Goal: Task Accomplishment & Management: Manage account settings

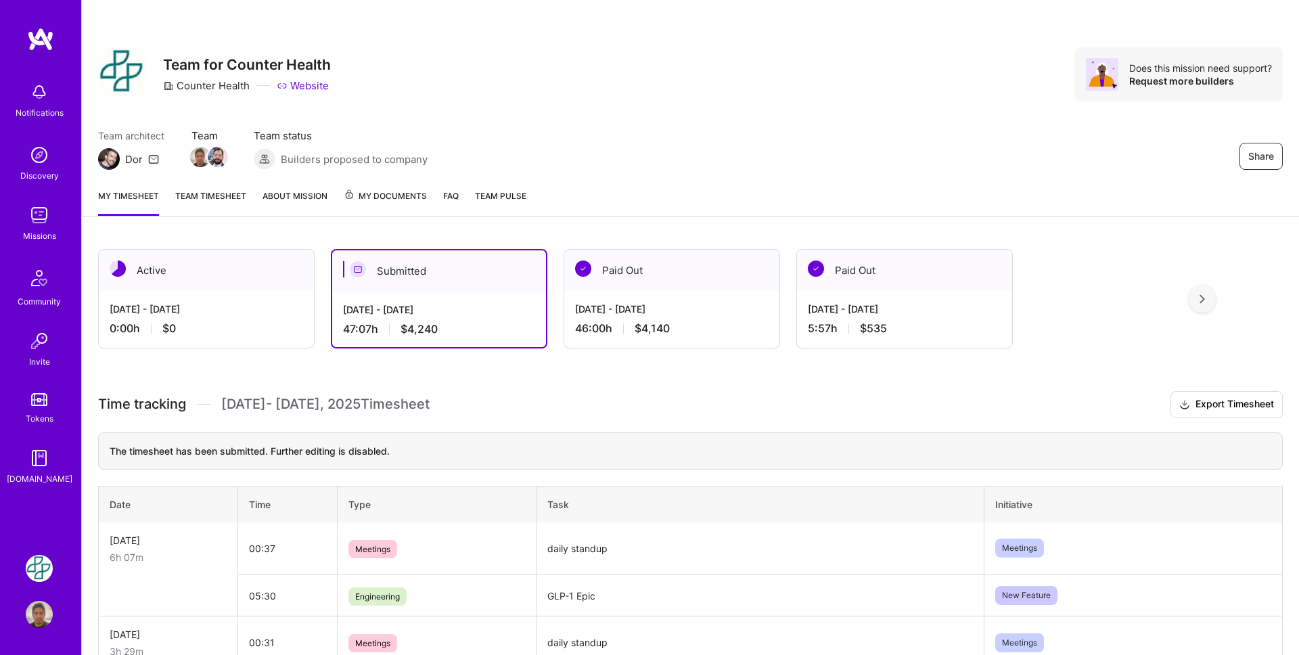
click at [394, 196] on span "My Documents" at bounding box center [385, 196] width 83 height 15
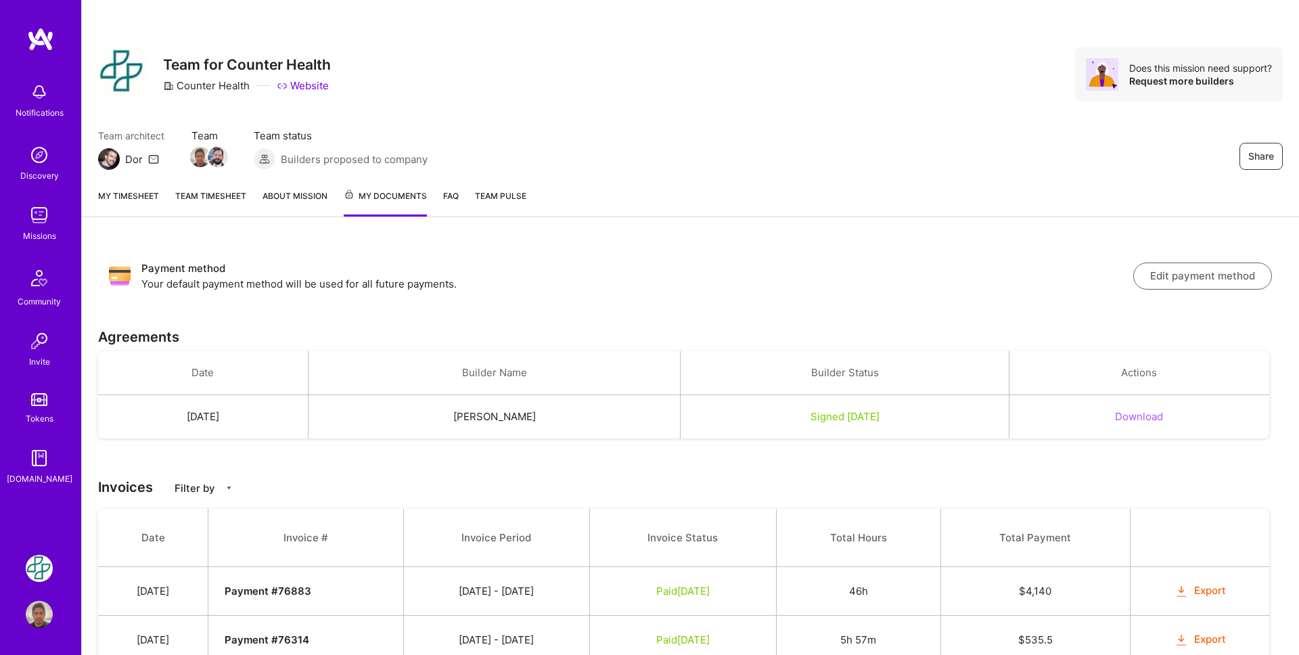
click at [647, 276] on h3 "Payment method" at bounding box center [637, 268] width 992 height 16
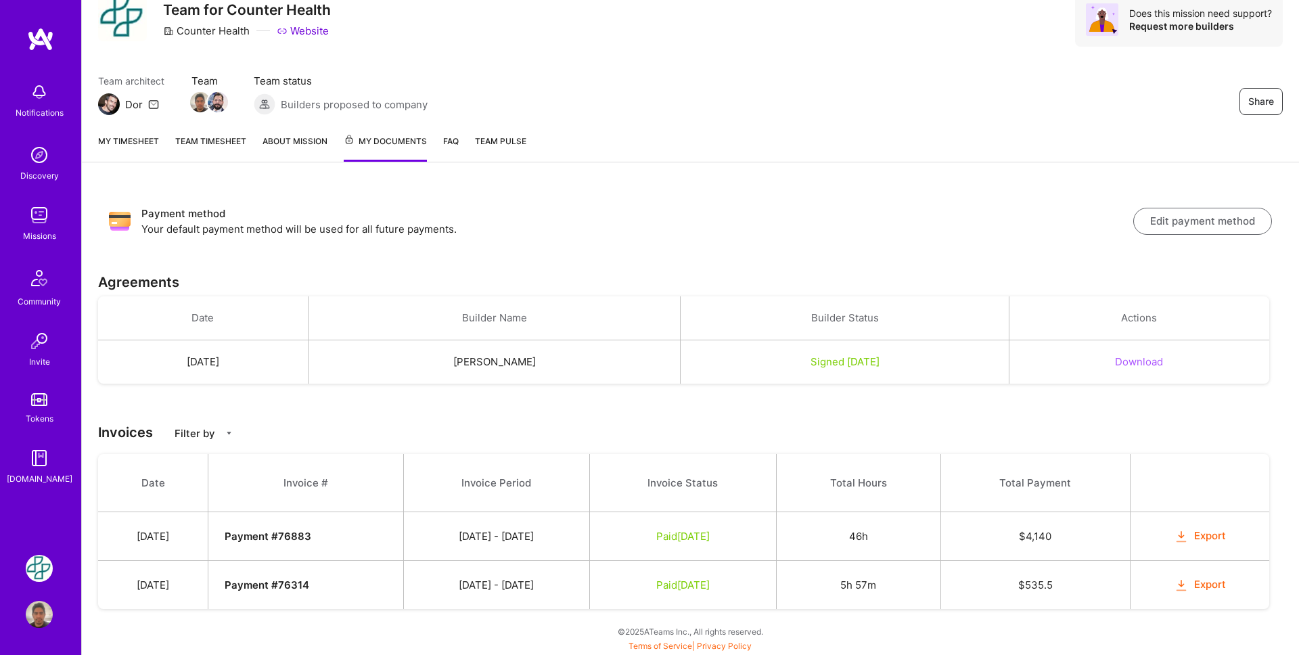
click at [1202, 533] on button "Export" at bounding box center [1199, 536] width 53 height 16
click at [195, 150] on link "Team timesheet" at bounding box center [210, 148] width 71 height 28
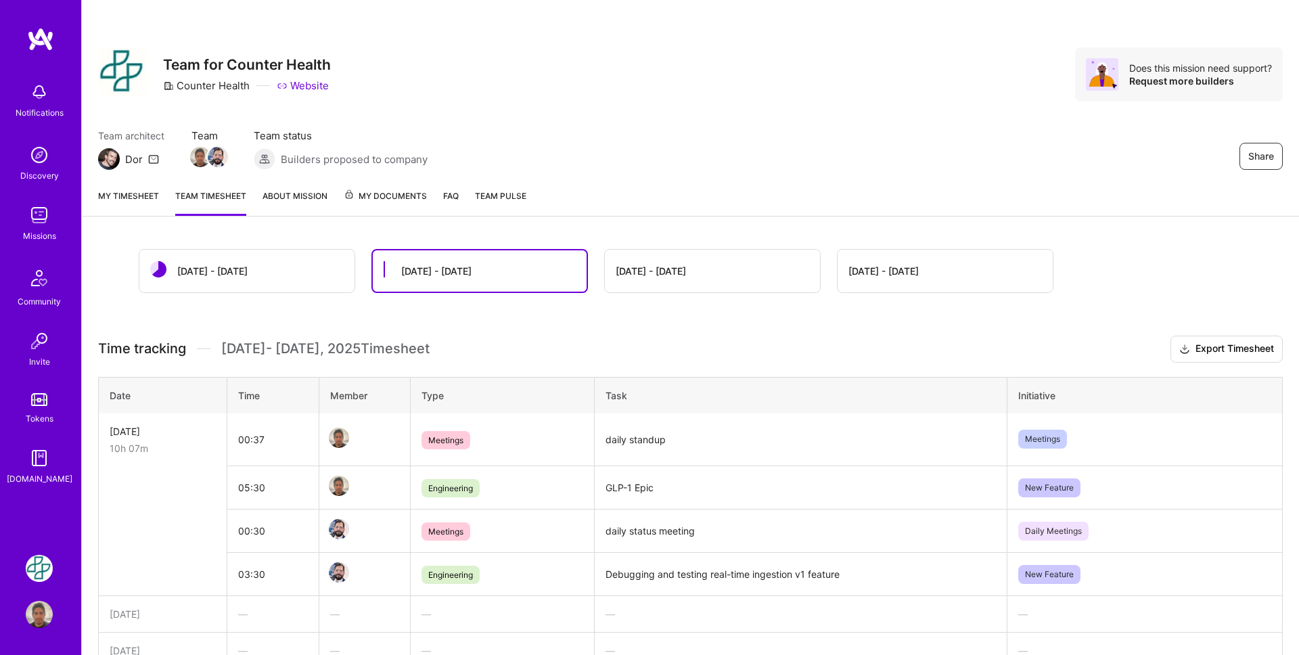
click at [122, 193] on link "My timesheet" at bounding box center [128, 202] width 61 height 27
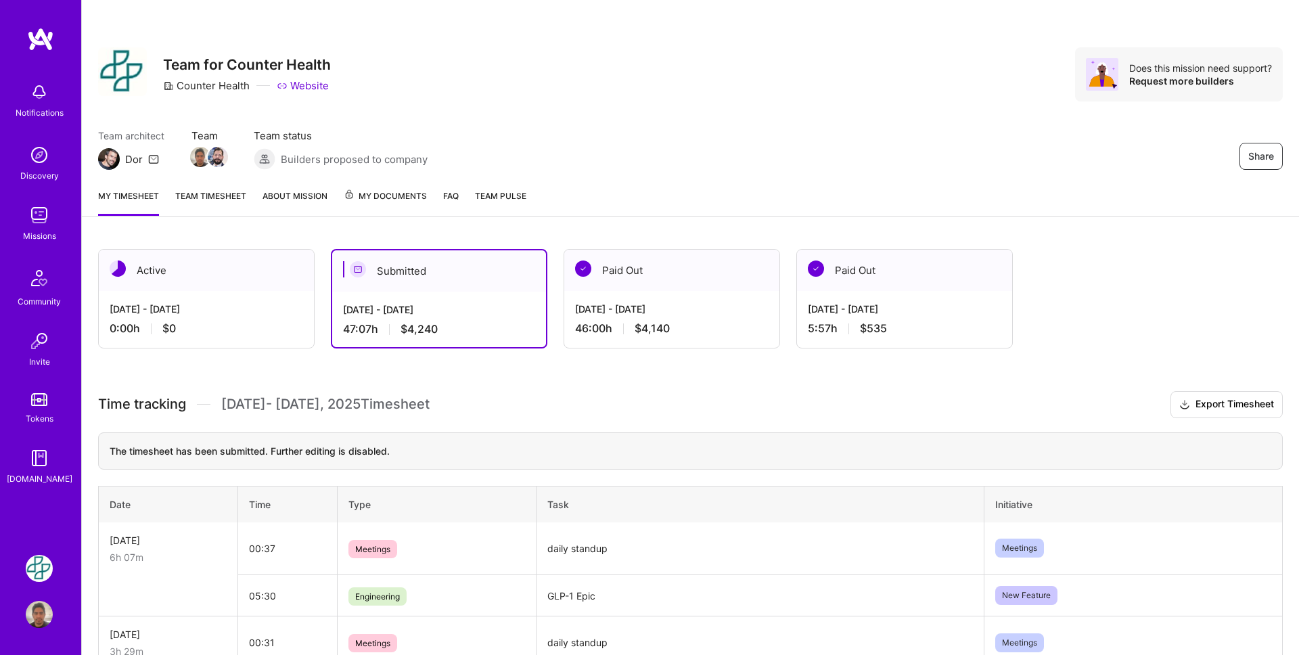
click at [498, 300] on div "Sep 1 - Sep 15, 2025 47:07 h $4,240" at bounding box center [439, 319] width 214 height 55
click at [390, 196] on span "My Documents" at bounding box center [385, 196] width 83 height 15
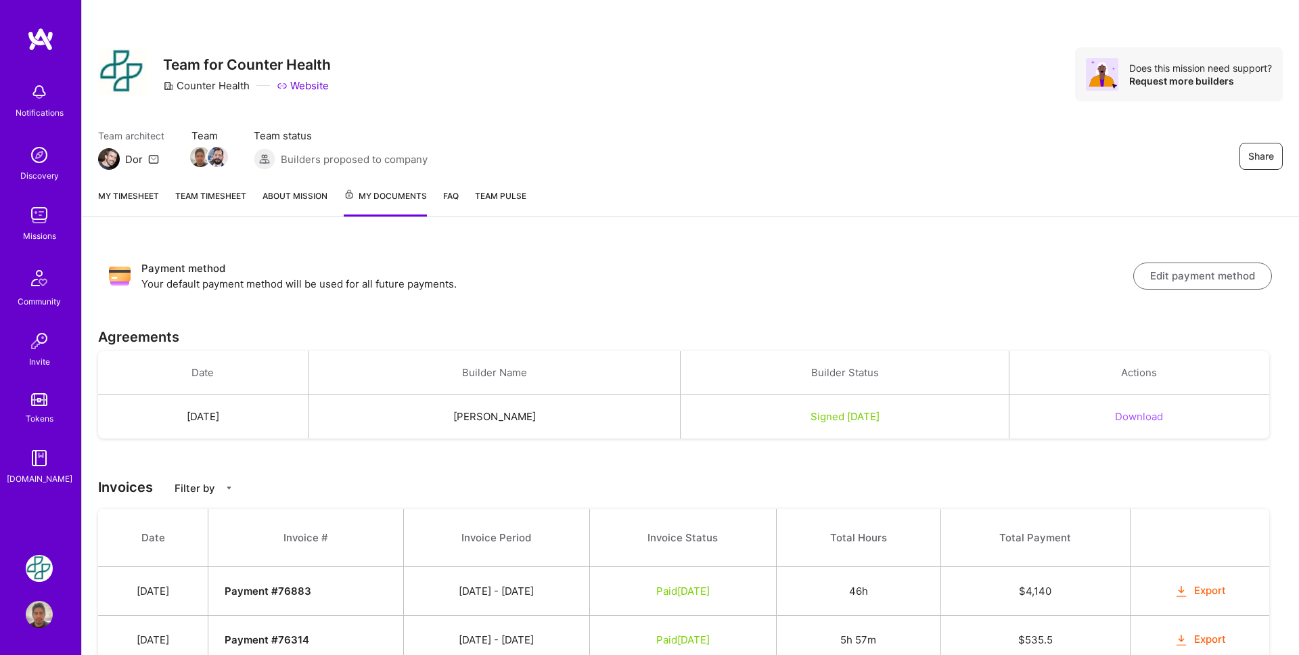
scroll to position [55, 0]
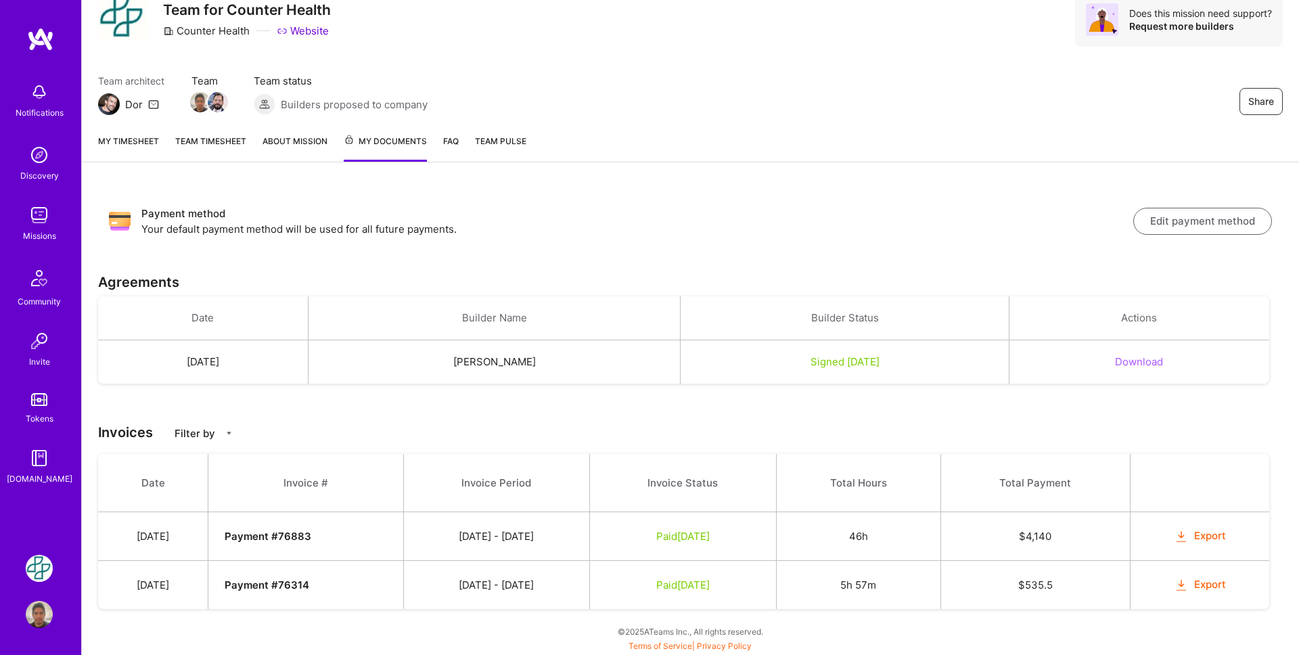
click at [152, 147] on link "My timesheet" at bounding box center [128, 148] width 61 height 28
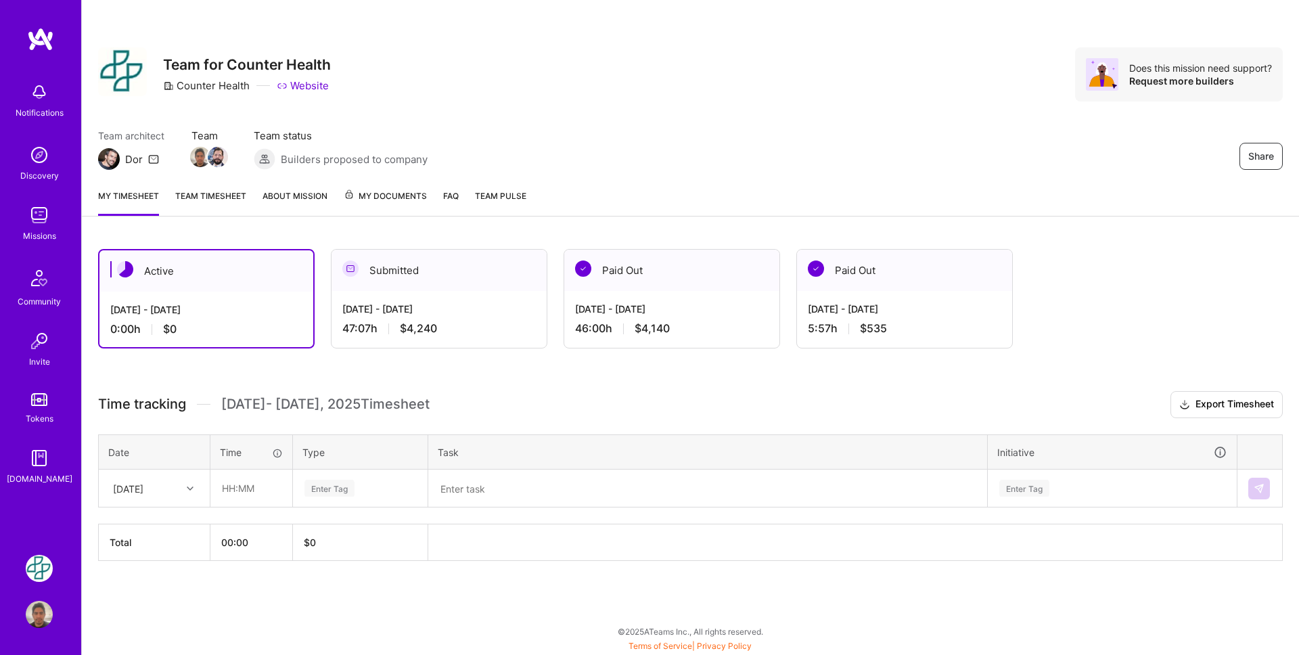
click at [573, 362] on div "Active [DATE] - [DATE] 0:00 h $0 Submitted [DATE] - [DATE] 47:07 h $4,240 Paid …" at bounding box center [690, 430] width 1217 height 394
click at [605, 225] on div "Share Team for Counter Health Counter Health Website Does this mission need sup…" at bounding box center [689, 327] width 1217 height 655
